Goal: Obtain resource: Obtain resource

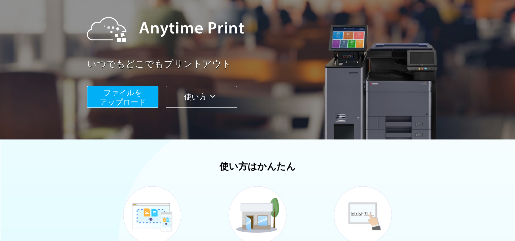
click at [133, 79] on div "ファイルを ​​アップロード 使い方" at bounding box center [265, 92] width 356 height 31
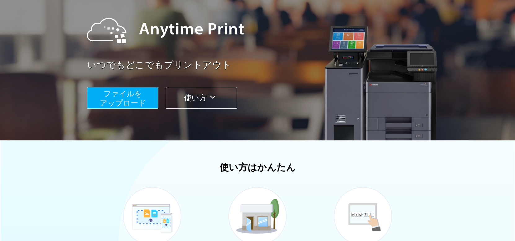
scroll to position [61, 0]
drag, startPoint x: 133, startPoint y: 79, endPoint x: 131, endPoint y: 96, distance: 16.5
click at [131, 96] on div "ファイルを ​​アップロード 使い方" at bounding box center [265, 93] width 356 height 31
click at [131, 96] on span "ファイルを ​​アップロード" at bounding box center [123, 99] width 46 height 18
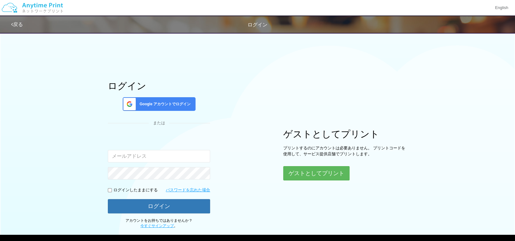
type input "[PERSON_NAME][EMAIL_ADDRESS][DOMAIN_NAME]"
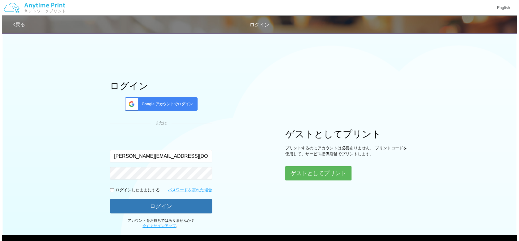
scroll to position [32, 0]
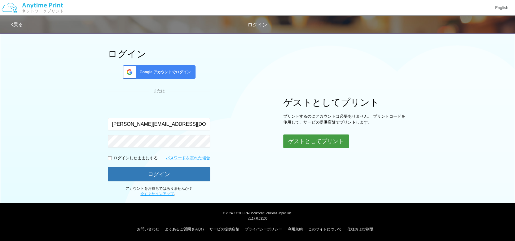
click at [294, 136] on button "ゲストとしてプリント" at bounding box center [316, 141] width 66 height 14
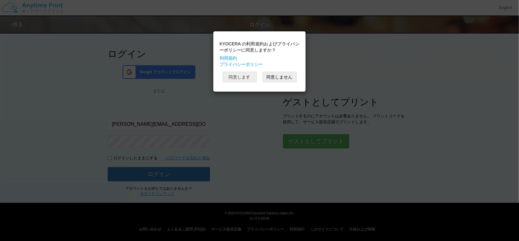
click at [247, 76] on button "同意します" at bounding box center [240, 77] width 34 height 11
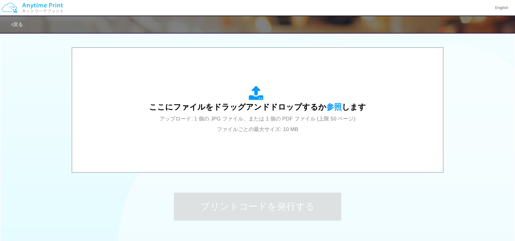
scroll to position [188, 0]
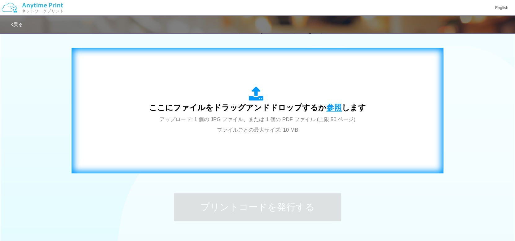
click at [329, 108] on span "参照" at bounding box center [333, 107] width 15 height 9
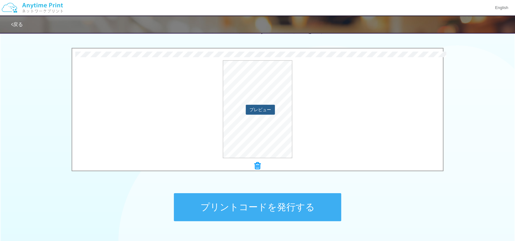
click at [257, 106] on button "プレビュー" at bounding box center [260, 109] width 29 height 10
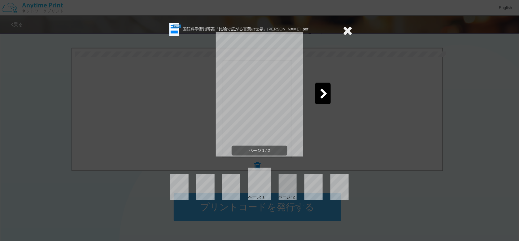
click at [319, 98] on div at bounding box center [323, 93] width 15 height 22
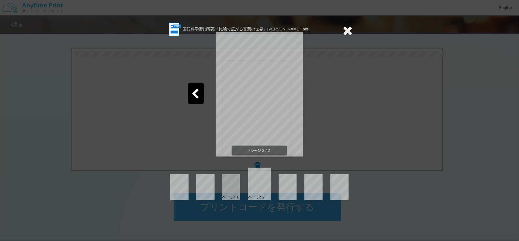
click at [344, 33] on icon at bounding box center [348, 30] width 10 height 12
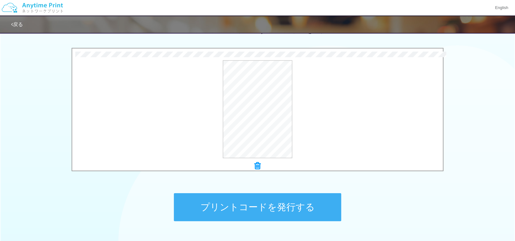
click at [285, 214] on button "プリントコードを発行する" at bounding box center [257, 207] width 167 height 28
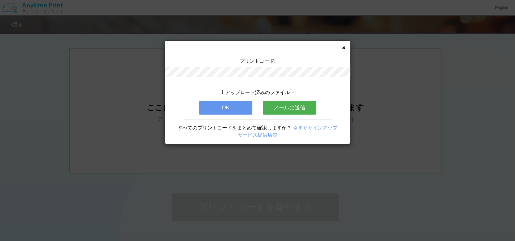
scroll to position [0, 0]
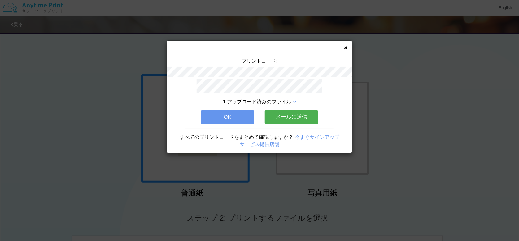
click at [306, 119] on button "メールに送信" at bounding box center [291, 117] width 53 height 14
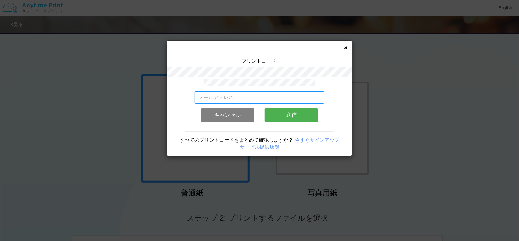
click at [272, 97] on input "email" at bounding box center [260, 97] width 130 height 12
type input "[EMAIL_ADDRESS][DOMAIN_NAME]"
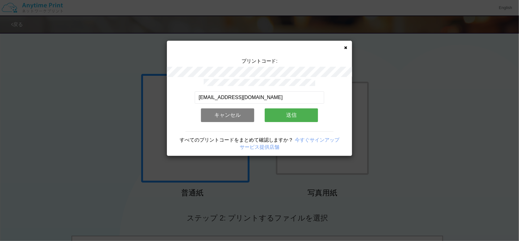
click at [292, 115] on button "送信" at bounding box center [291, 115] width 53 height 14
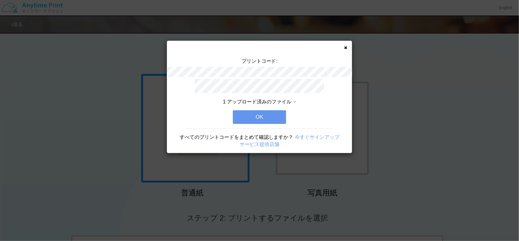
click at [266, 115] on button "OK" at bounding box center [259, 117] width 53 height 14
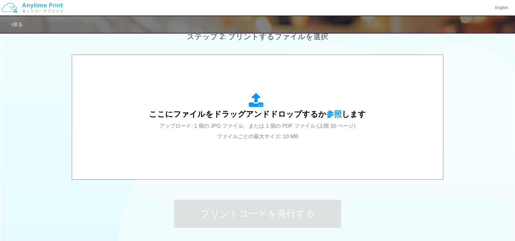
scroll to position [231, 0]
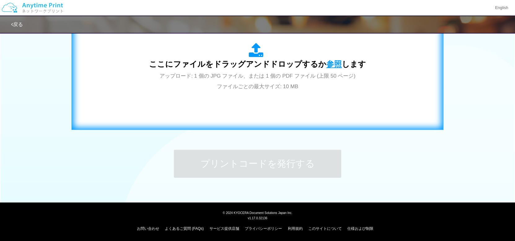
click at [330, 66] on span "参照" at bounding box center [333, 64] width 15 height 9
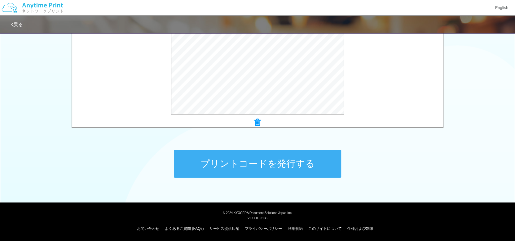
click at [306, 170] on button "プリントコードを発行する" at bounding box center [257, 163] width 167 height 28
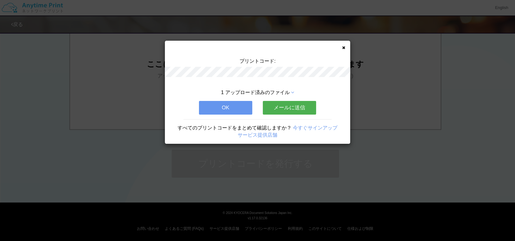
scroll to position [0, 0]
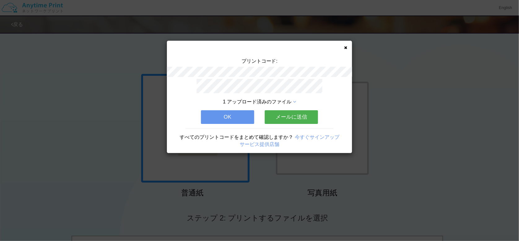
click at [292, 110] on button "メールに送信" at bounding box center [291, 117] width 53 height 14
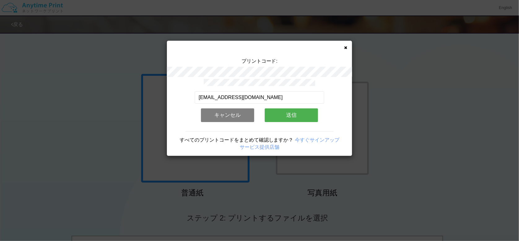
click at [279, 108] on button "送信" at bounding box center [291, 115] width 53 height 14
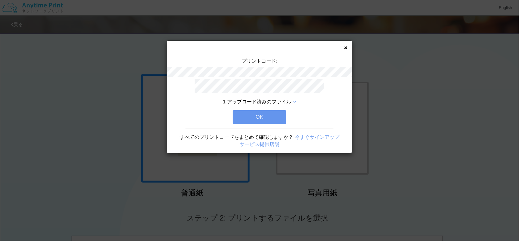
click at [272, 111] on button "OK" at bounding box center [259, 117] width 53 height 14
